Goal: Check status: Check status

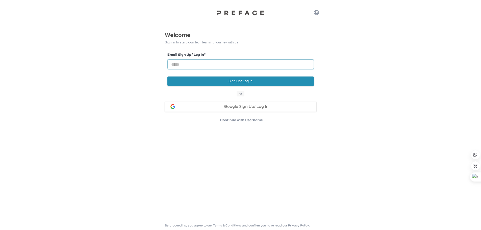
click at [243, 66] on input "email" at bounding box center [240, 64] width 147 height 10
click at [235, 110] on button "Google Sign Up/ Log In" at bounding box center [241, 107] width 152 height 10
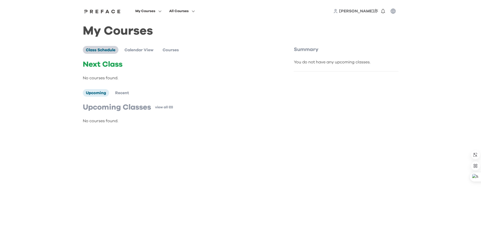
click at [104, 51] on span "Class Schedule" at bounding box center [101, 50] width 30 height 4
click at [393, 15] on button "button" at bounding box center [393, 11] width 10 height 10
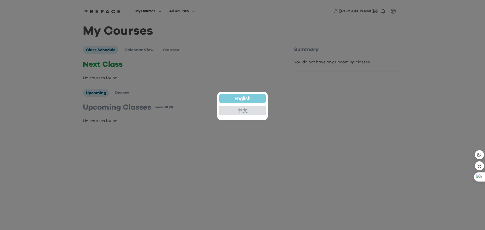
click at [254, 110] on div "中文" at bounding box center [242, 110] width 46 height 9
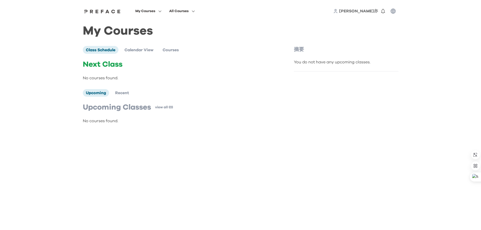
click at [393, 12] on icon "button" at bounding box center [393, 11] width 5 height 5
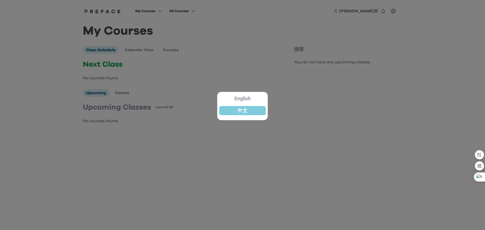
click at [164, 141] on div at bounding box center [242, 115] width 485 height 230
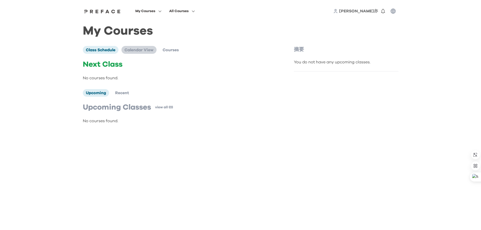
click at [128, 50] on span "Calendar View" at bounding box center [139, 50] width 29 height 4
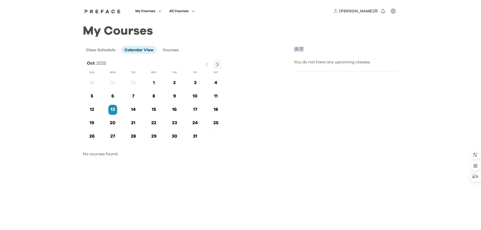
click at [173, 55] on div "Class Schedule Calendar View Courses [DATE] Sun Mon Tue Wed Thu Fri Sat 28 29 3…" at bounding box center [188, 101] width 210 height 111
click at [173, 54] on div "Class Schedule Calendar View Courses [DATE] Sun Mon Tue Wed Thu Fri Sat 28 29 3…" at bounding box center [188, 101] width 210 height 111
drag, startPoint x: 302, startPoint y: 53, endPoint x: 303, endPoint y: 58, distance: 5.0
click at [303, 57] on div "摘要 You do not have any upcoming classes." at bounding box center [346, 59] width 105 height 26
drag, startPoint x: 328, startPoint y: 53, endPoint x: 328, endPoint y: 57, distance: 3.6
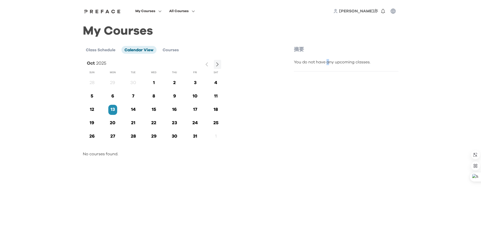
click at [328, 57] on div "摘要 You do not have any upcoming classes." at bounding box center [346, 59] width 105 height 26
